Goal: Use online tool/utility: Utilize a website feature to perform a specific function

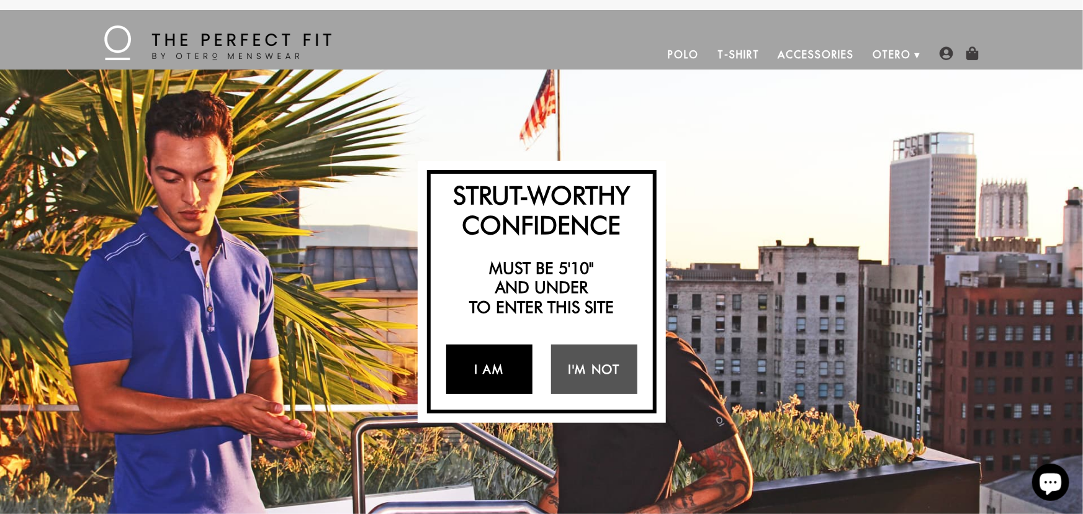
click at [517, 366] on link "I Am" at bounding box center [489, 369] width 86 height 50
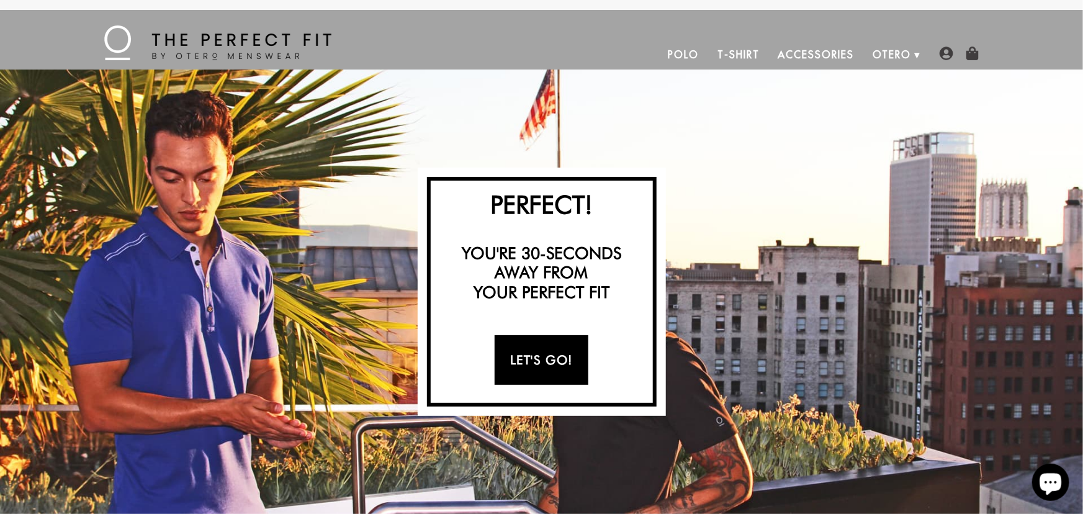
click at [517, 366] on link "Let's Go!" at bounding box center [542, 360] width 94 height 50
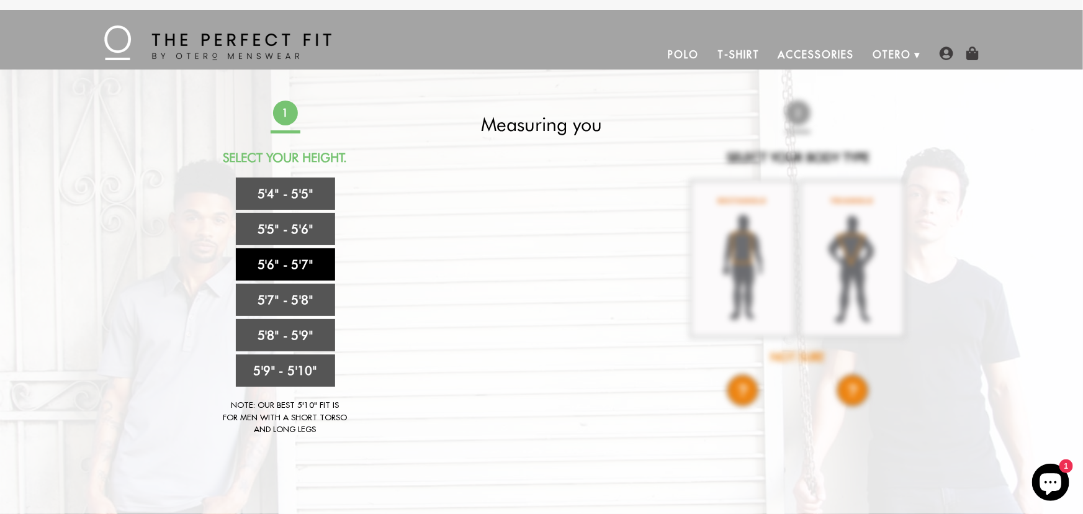
click at [300, 271] on link "5'6" - 5'7"" at bounding box center [285, 264] width 99 height 32
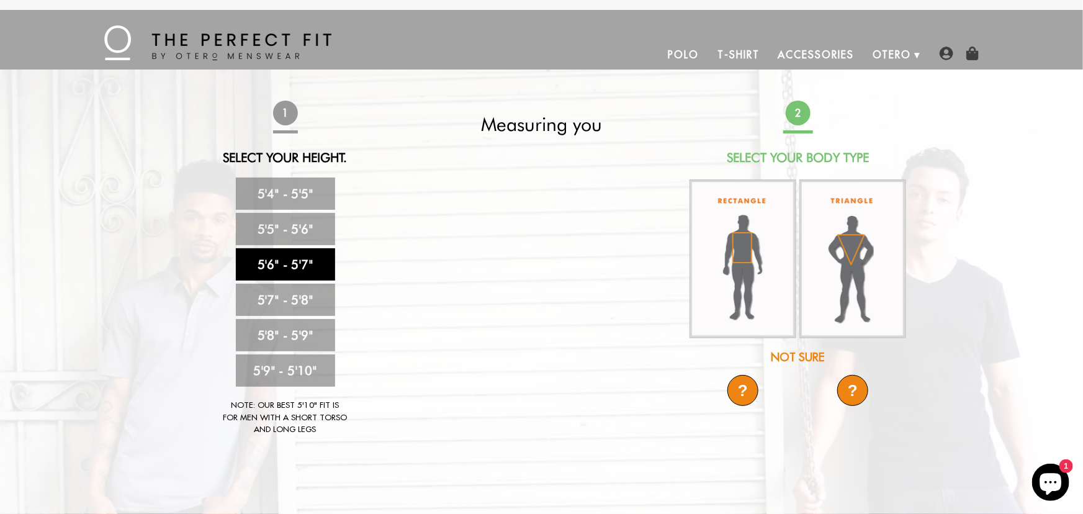
click at [812, 362] on div "Not Sure" at bounding box center [798, 357] width 220 height 17
click at [803, 357] on div "Not Sure" at bounding box center [798, 357] width 220 height 17
click at [854, 387] on div "?" at bounding box center [852, 390] width 31 height 31
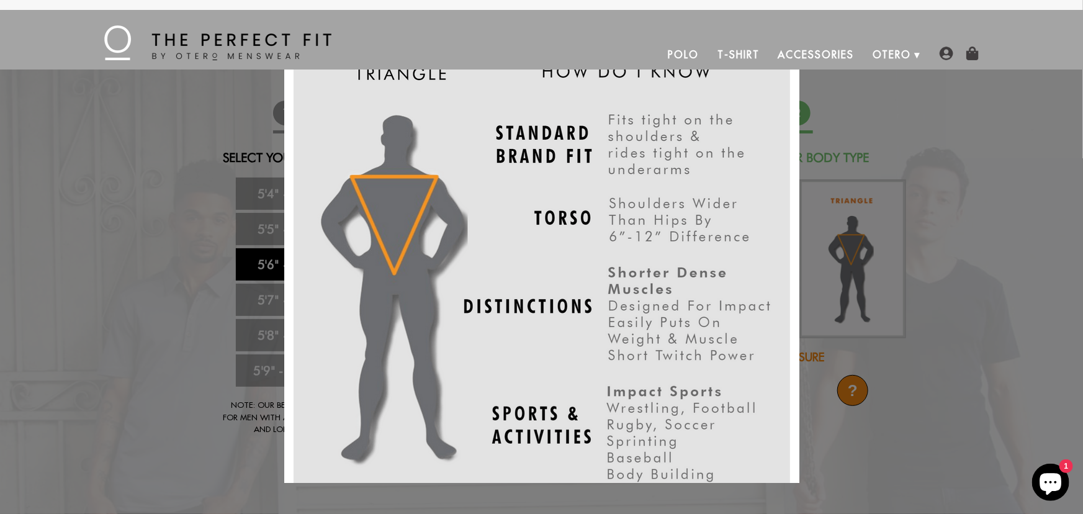
click at [798, 303] on div at bounding box center [541, 257] width 515 height 452
click at [961, 155] on div "X" at bounding box center [541, 257] width 1083 height 514
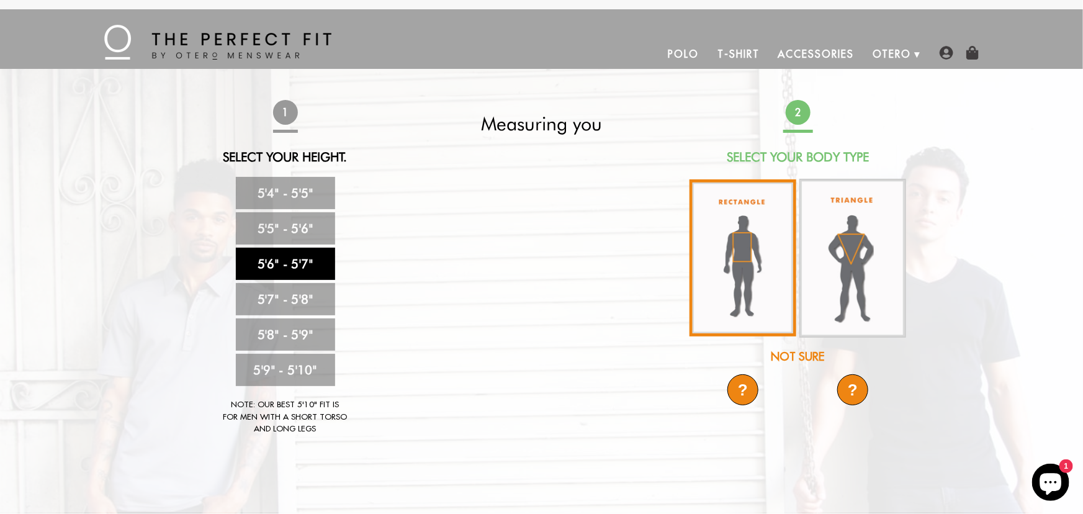
click at [752, 271] on img at bounding box center [743, 257] width 107 height 157
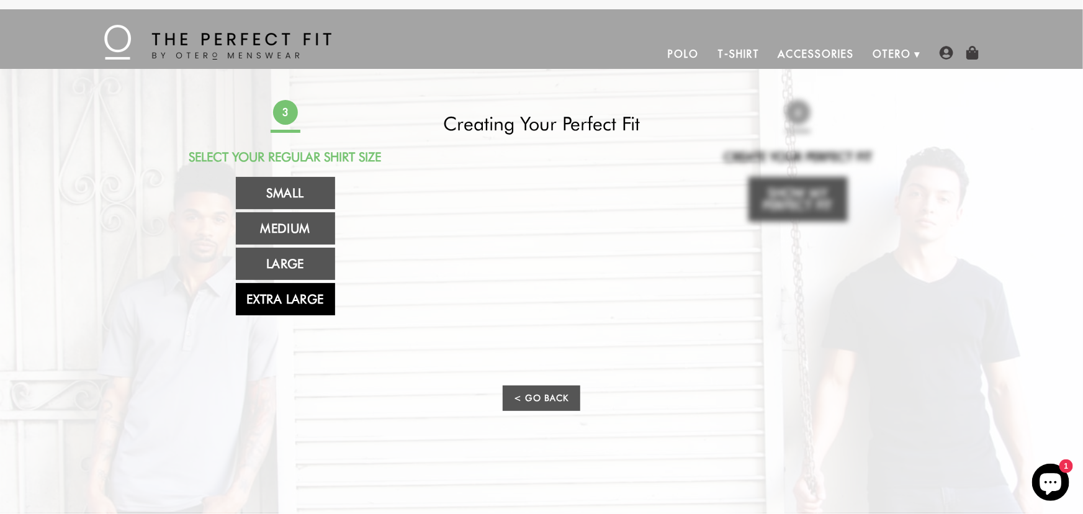
click at [312, 294] on link "Extra Large" at bounding box center [285, 299] width 99 height 32
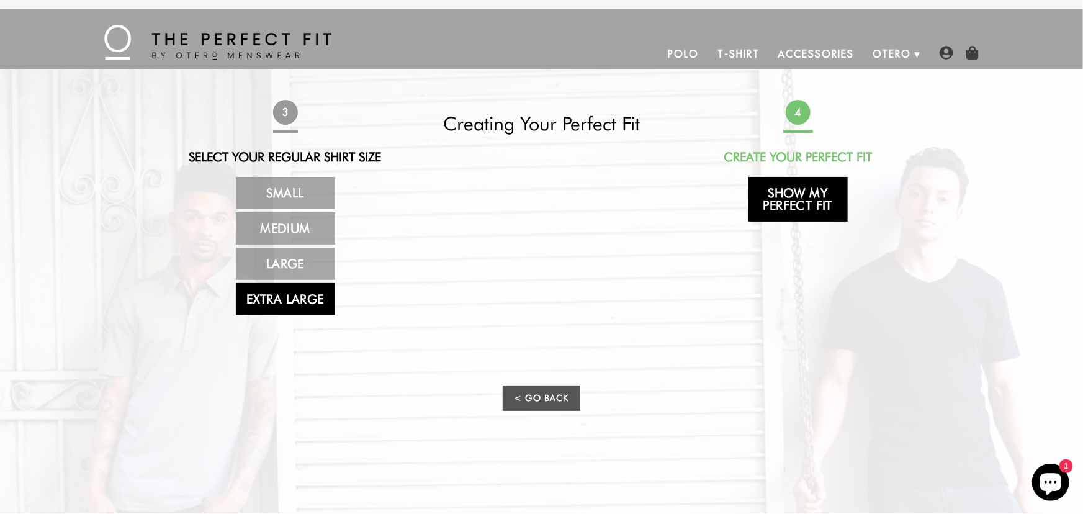
click at [806, 210] on link "Show My Perfect Fit" at bounding box center [798, 199] width 99 height 45
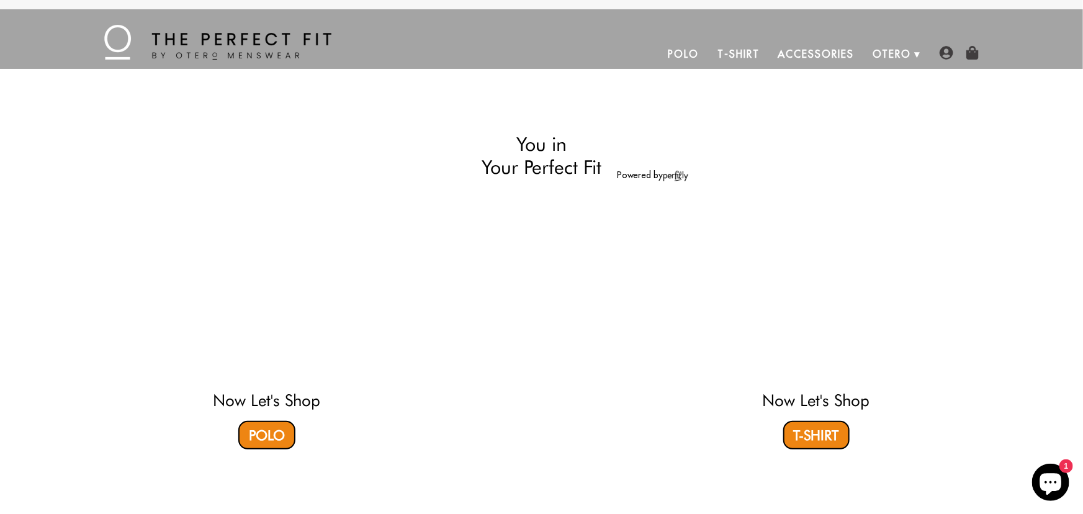
select select "56-57"
select select "XL"
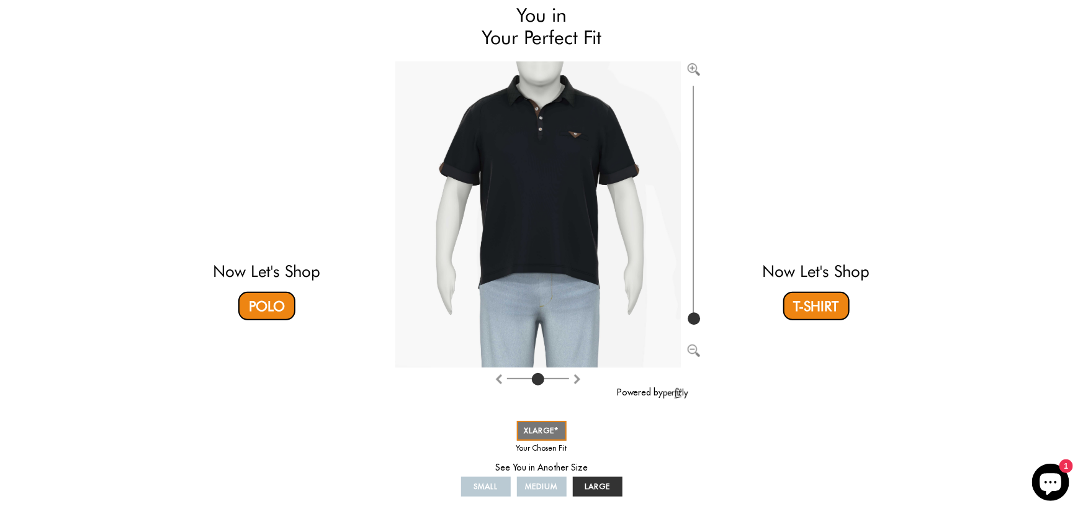
scroll to position [0, 0]
